Goal: Information Seeking & Learning: Learn about a topic

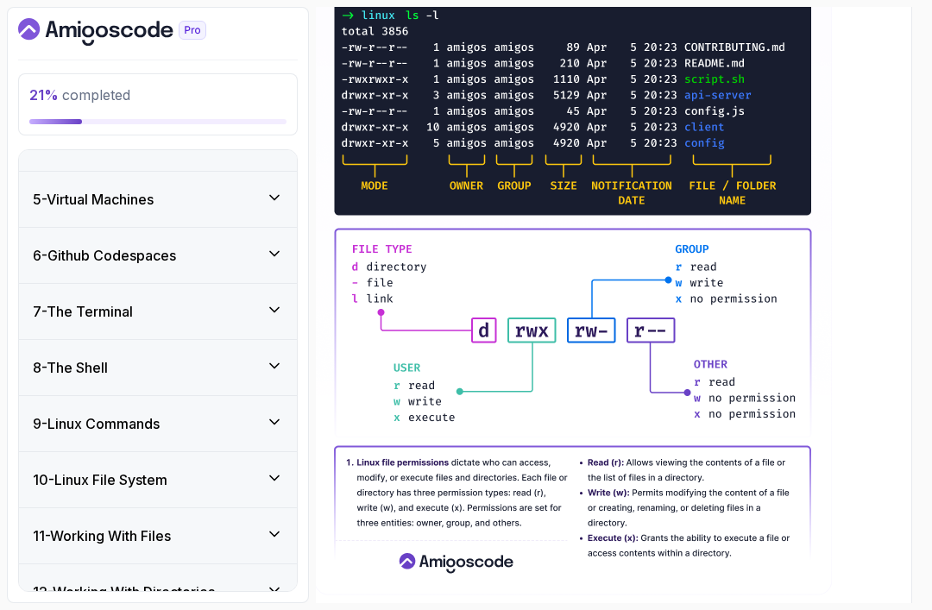
scroll to position [184, 0]
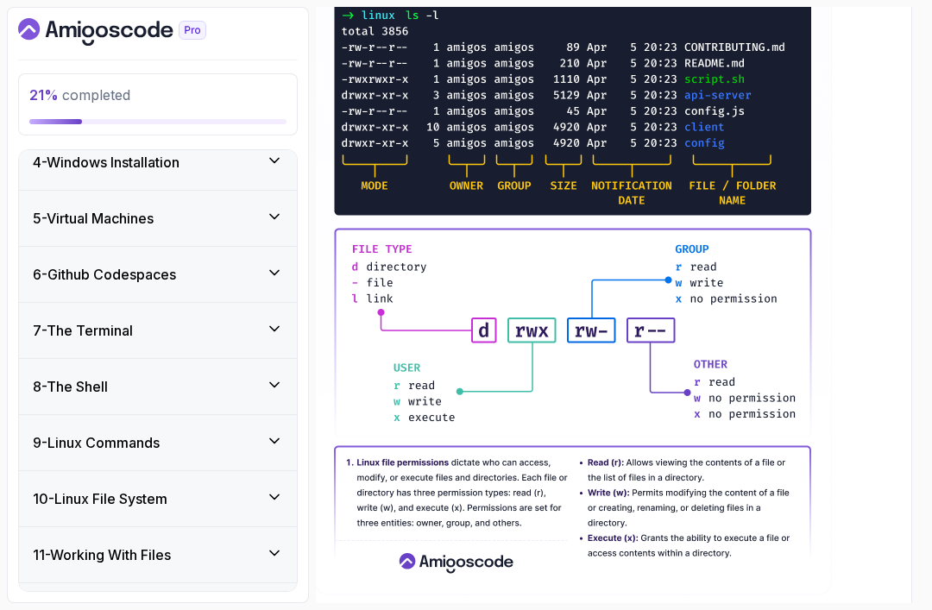
click at [160, 387] on div "8 - The Shell" at bounding box center [158, 386] width 250 height 21
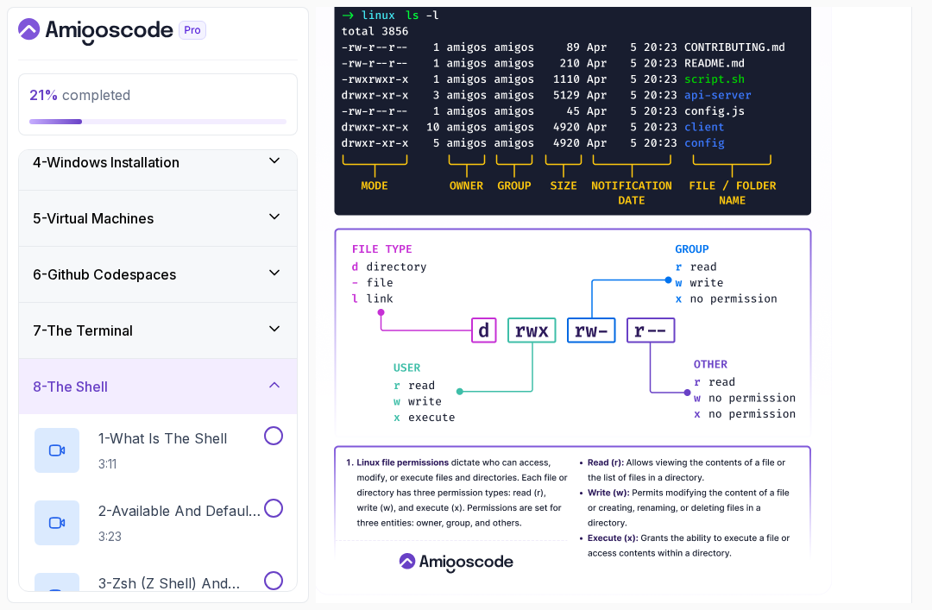
click at [185, 336] on div "7 - The Terminal" at bounding box center [158, 330] width 250 height 21
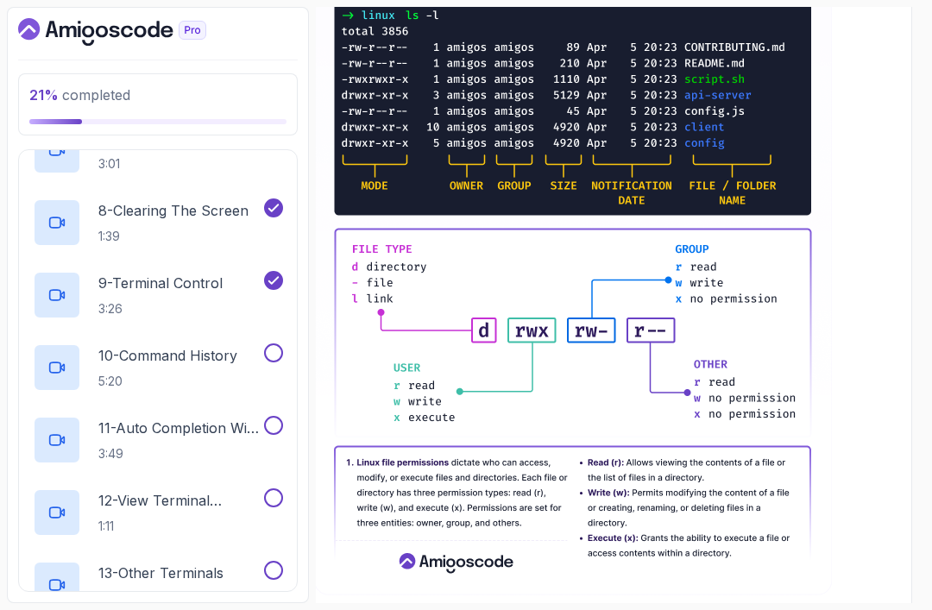
scroll to position [876, 0]
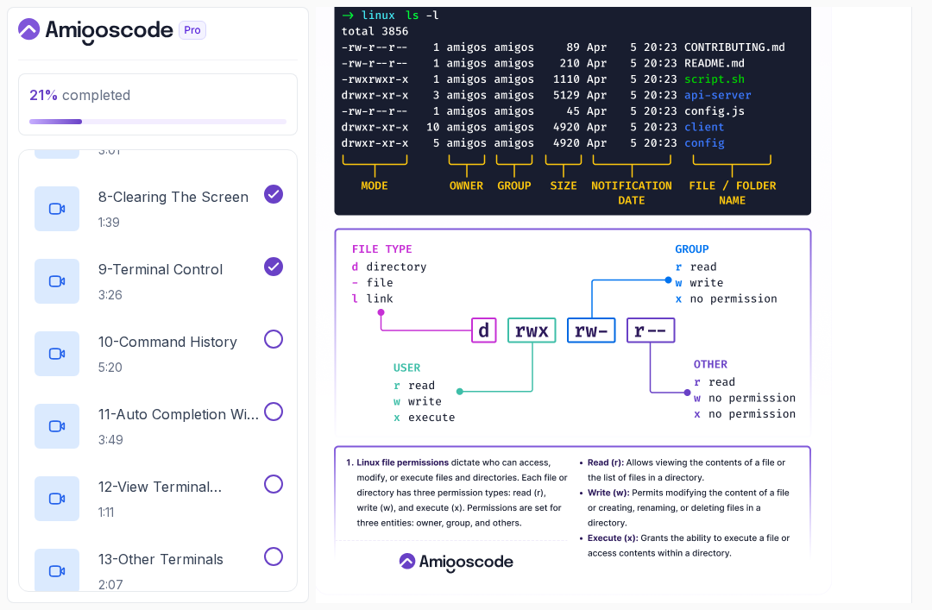
click at [221, 356] on h2 "10 - Command History 5:20" at bounding box center [167, 353] width 139 height 45
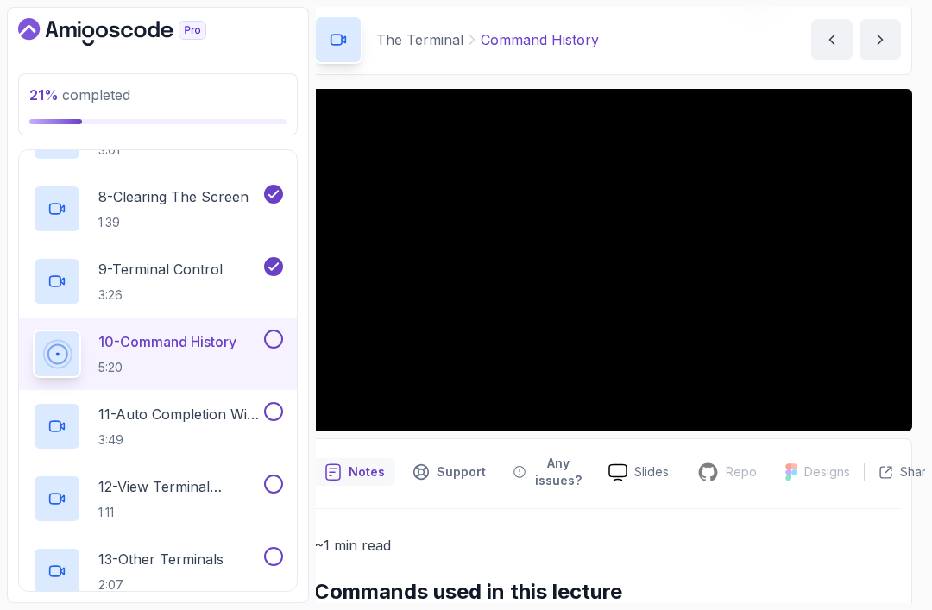
click at [174, 269] on p "9 - Terminal Control" at bounding box center [160, 269] width 124 height 21
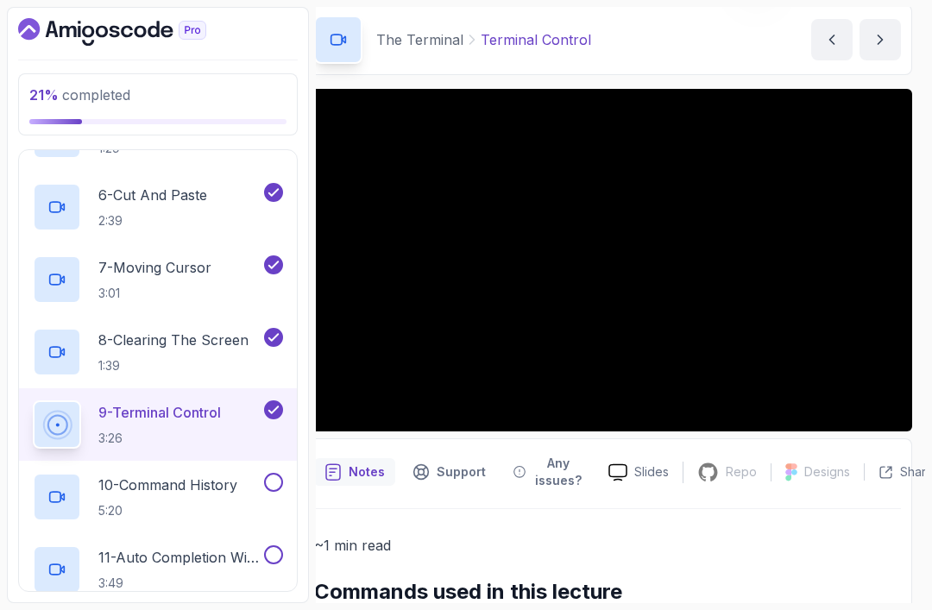
scroll to position [729, 0]
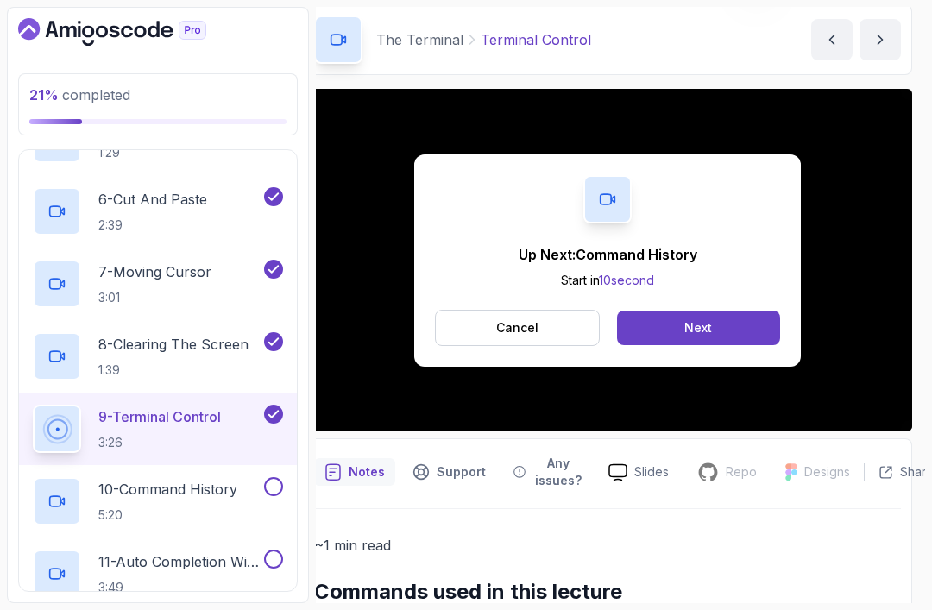
click at [687, 329] on div "Next" at bounding box center [698, 327] width 28 height 17
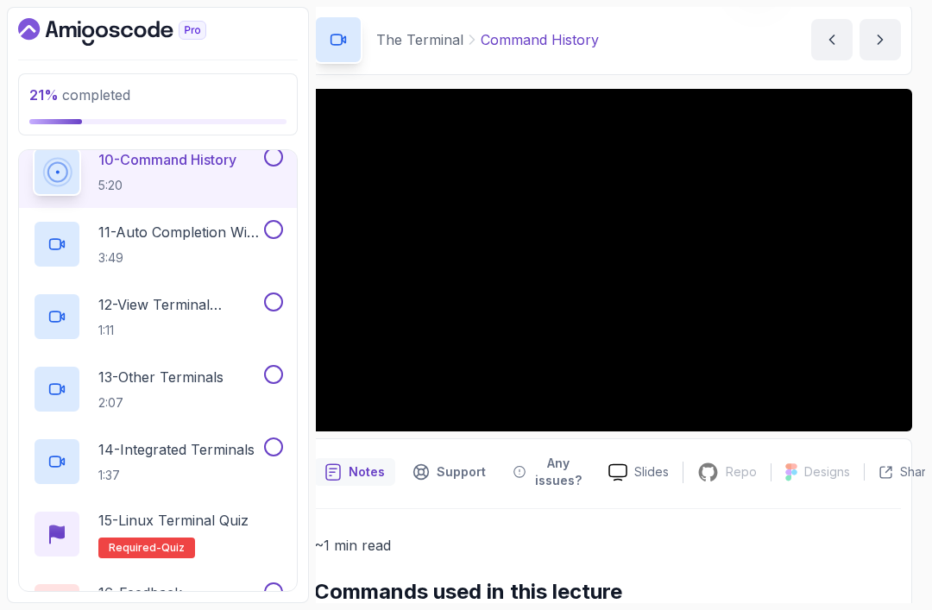
scroll to position [1061, 0]
